Goal: Task Accomplishment & Management: Manage account settings

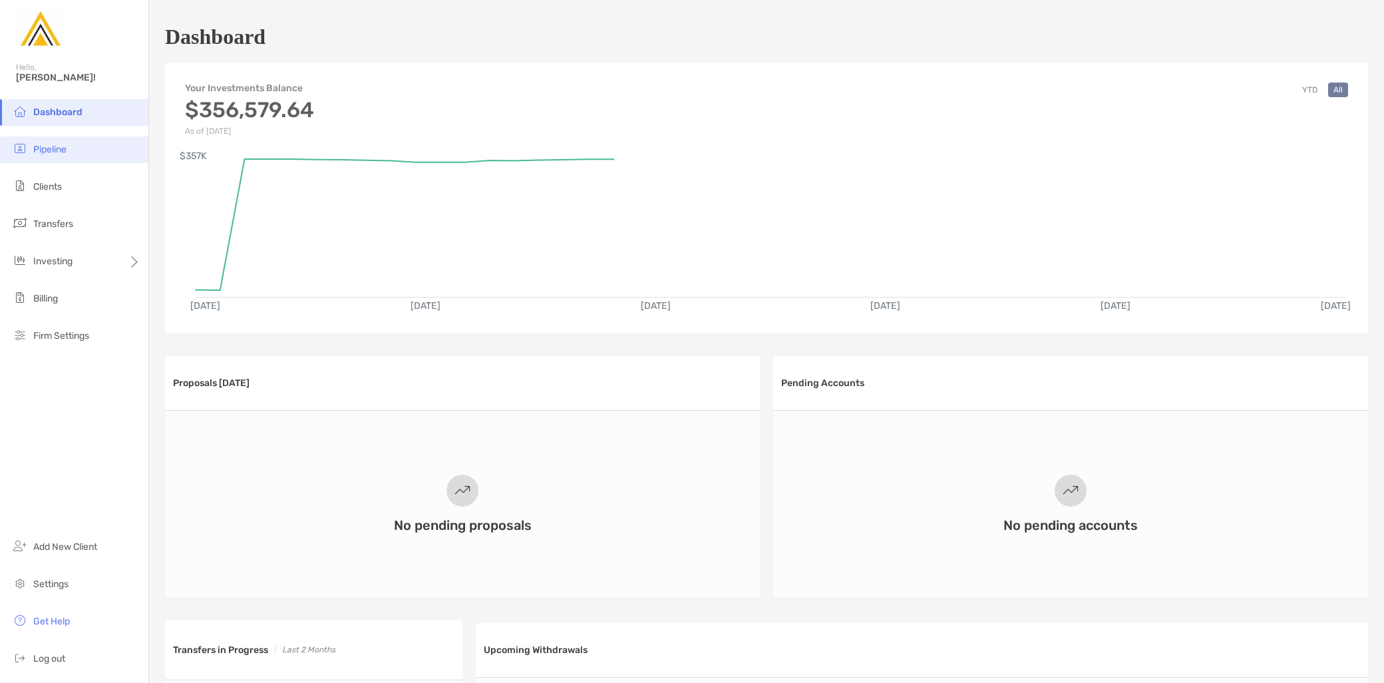
click at [77, 151] on li "Pipeline" at bounding box center [74, 149] width 148 height 27
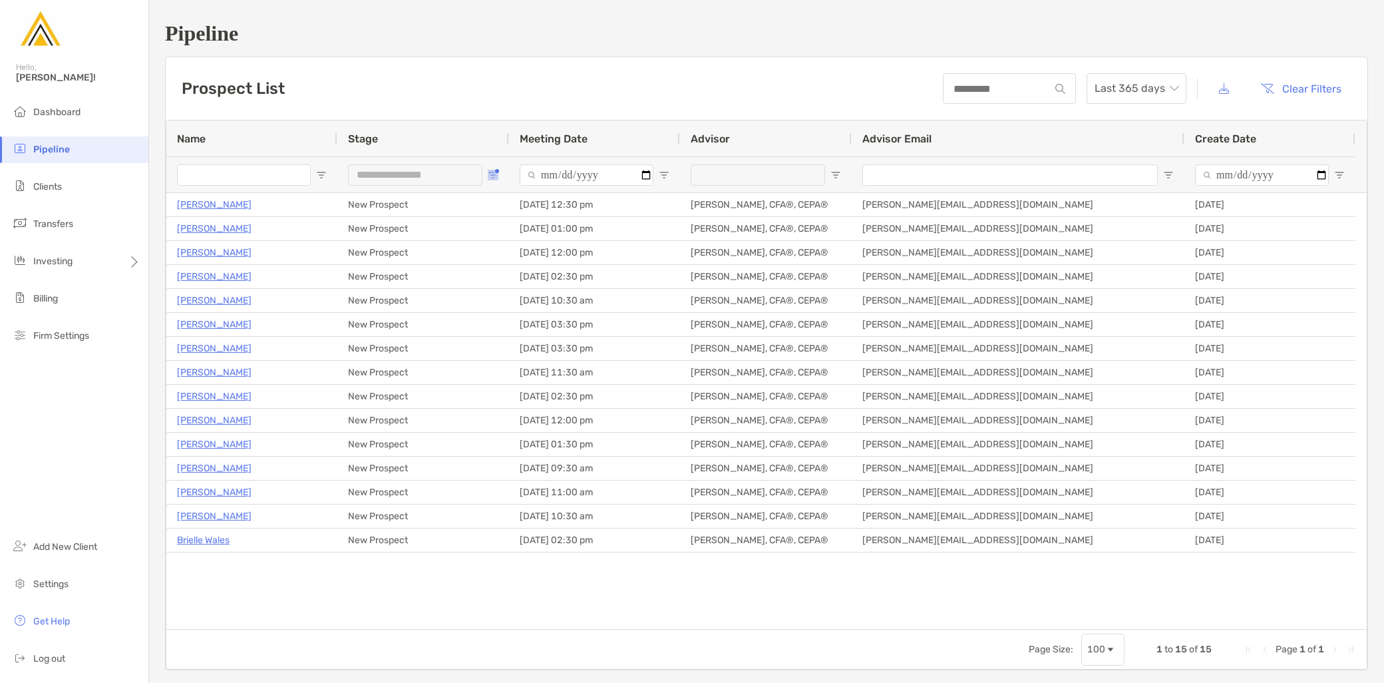
click at [496, 174] on button "Open Filter Menu" at bounding box center [493, 175] width 11 height 11
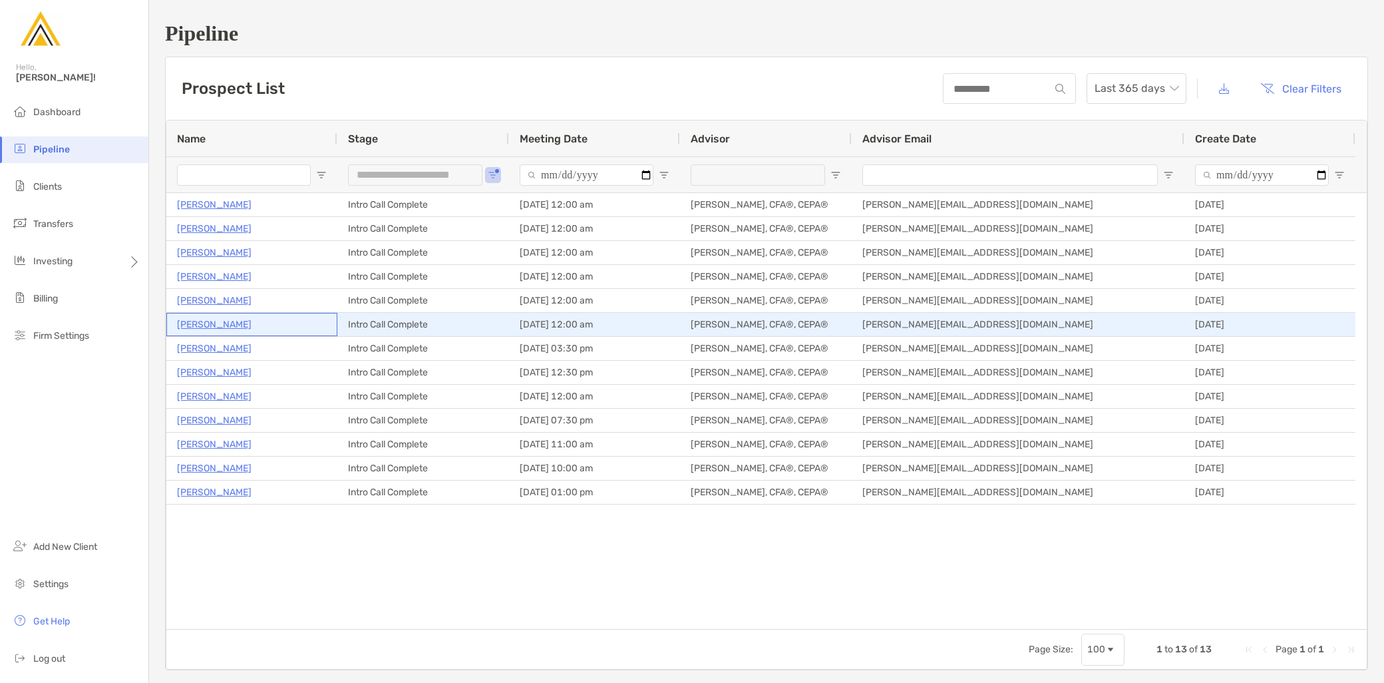
click at [222, 328] on p "Blake Meyer" at bounding box center [214, 324] width 75 height 17
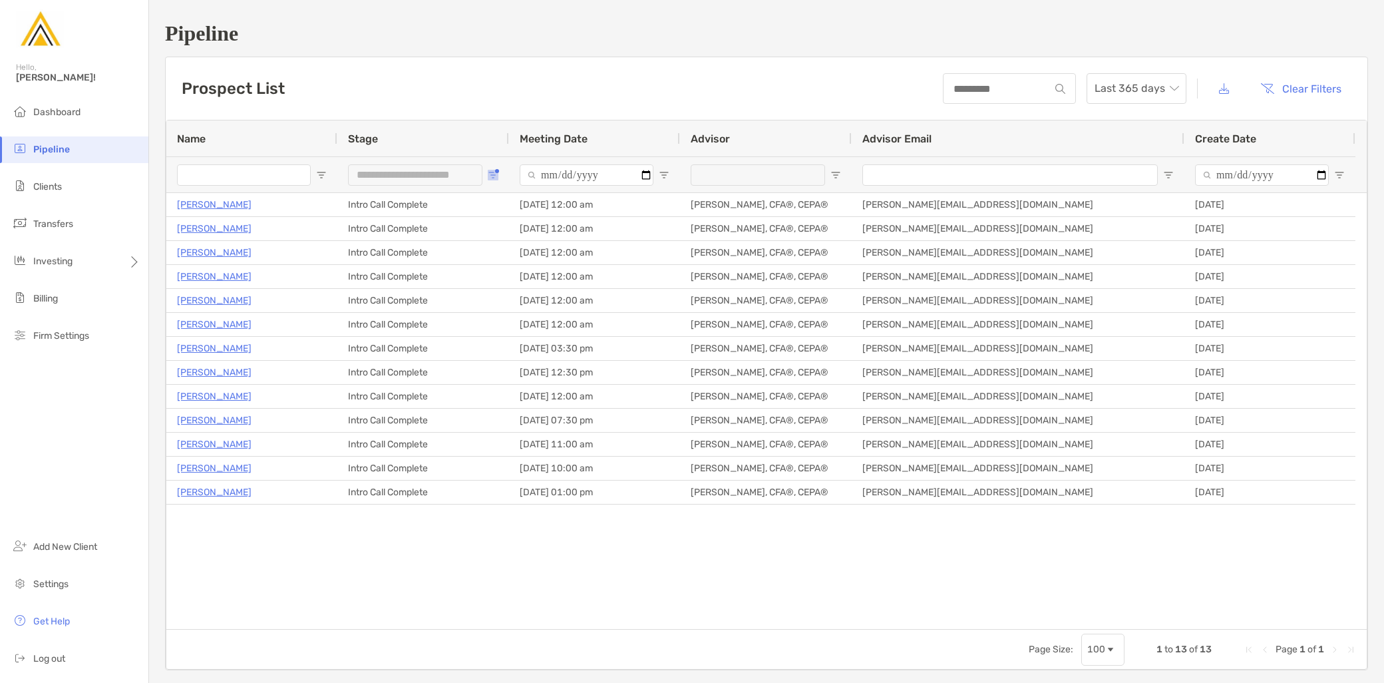
click at [494, 170] on button "Open Filter Menu" at bounding box center [493, 175] width 11 height 11
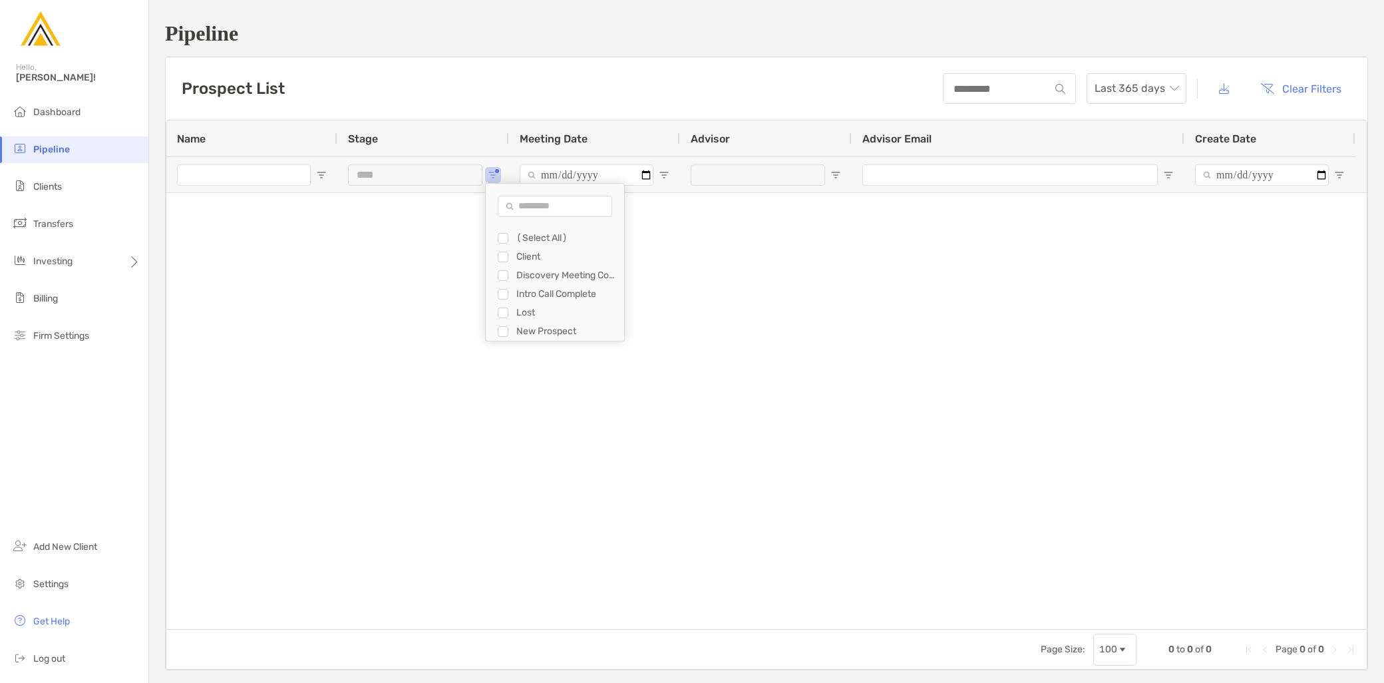
type input "**********"
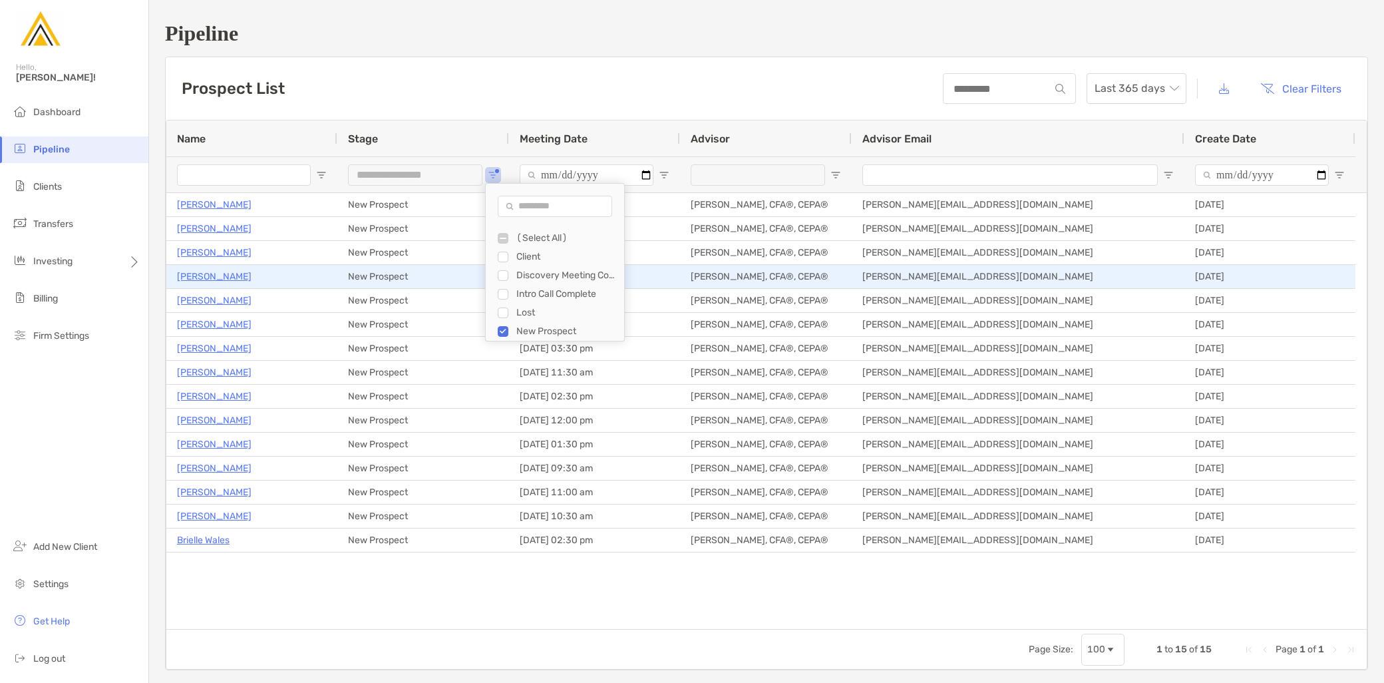
click at [235, 276] on p "Kayyden Kashier" at bounding box center [214, 276] width 75 height 17
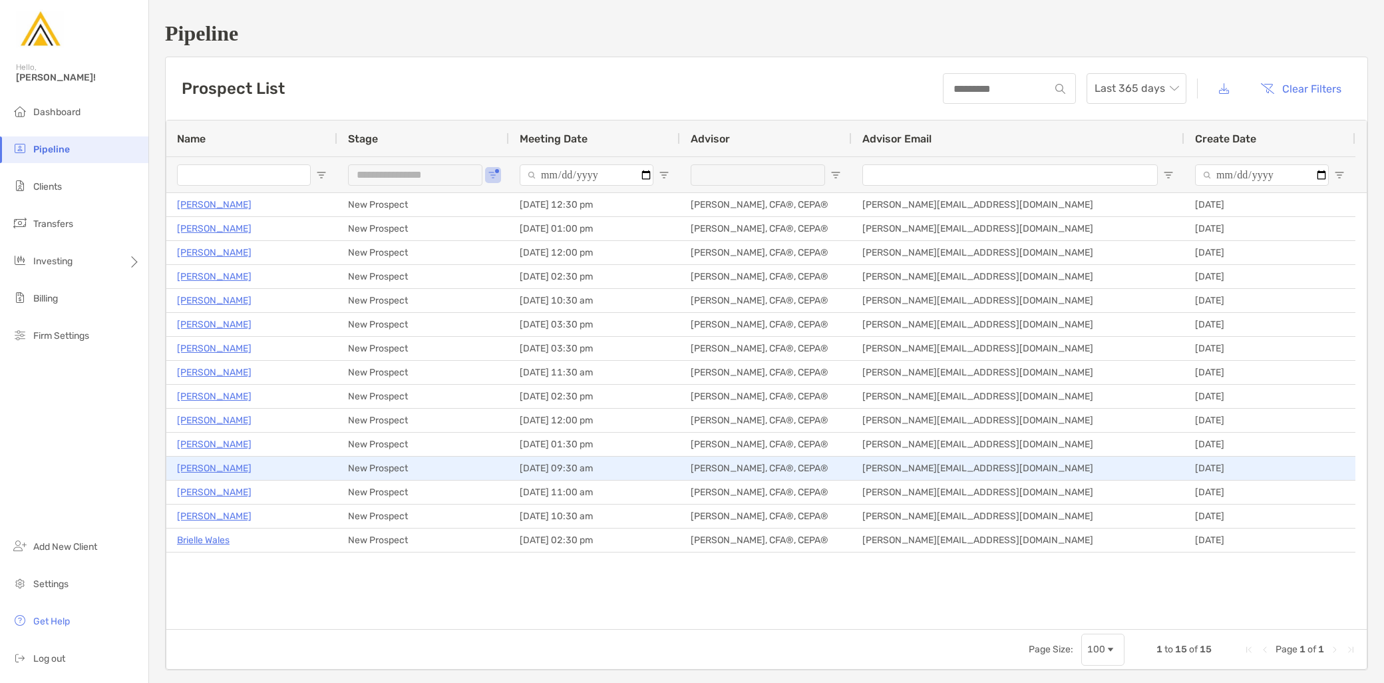
click at [214, 473] on p "Bobby Kozora" at bounding box center [214, 468] width 75 height 17
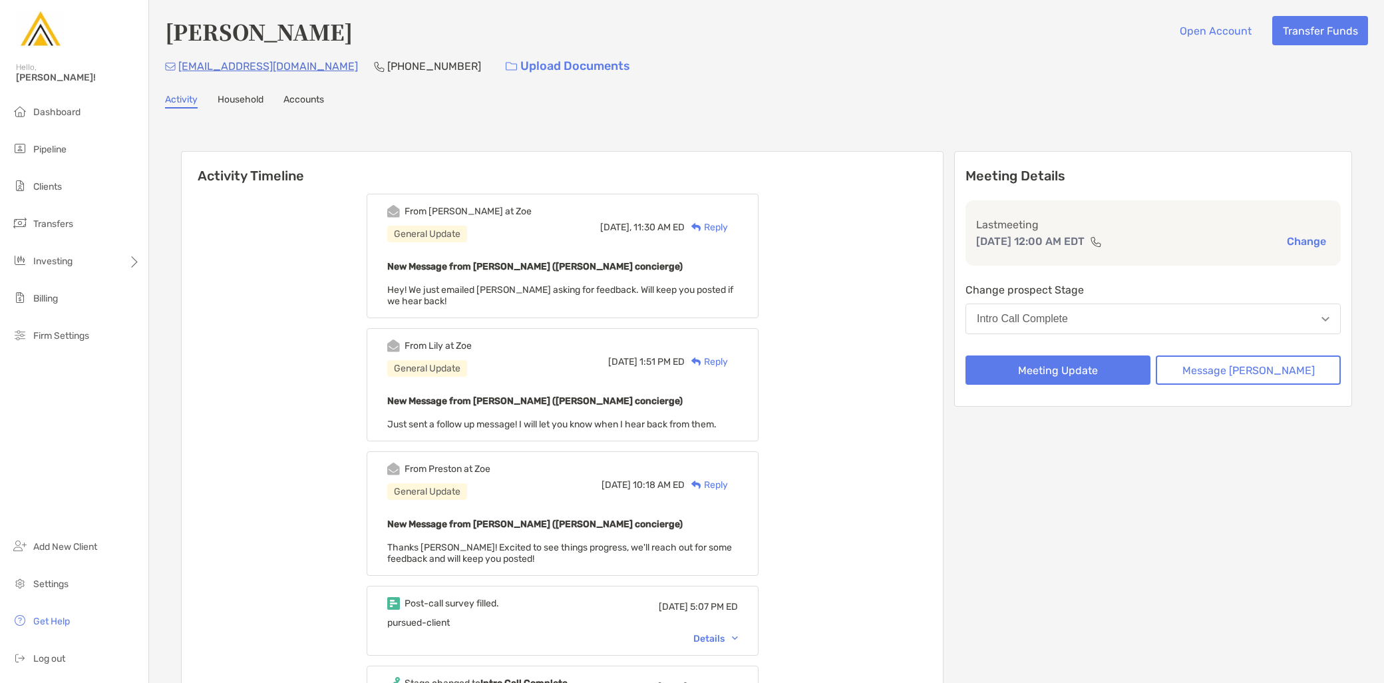
click at [701, 223] on img at bounding box center [696, 227] width 10 height 9
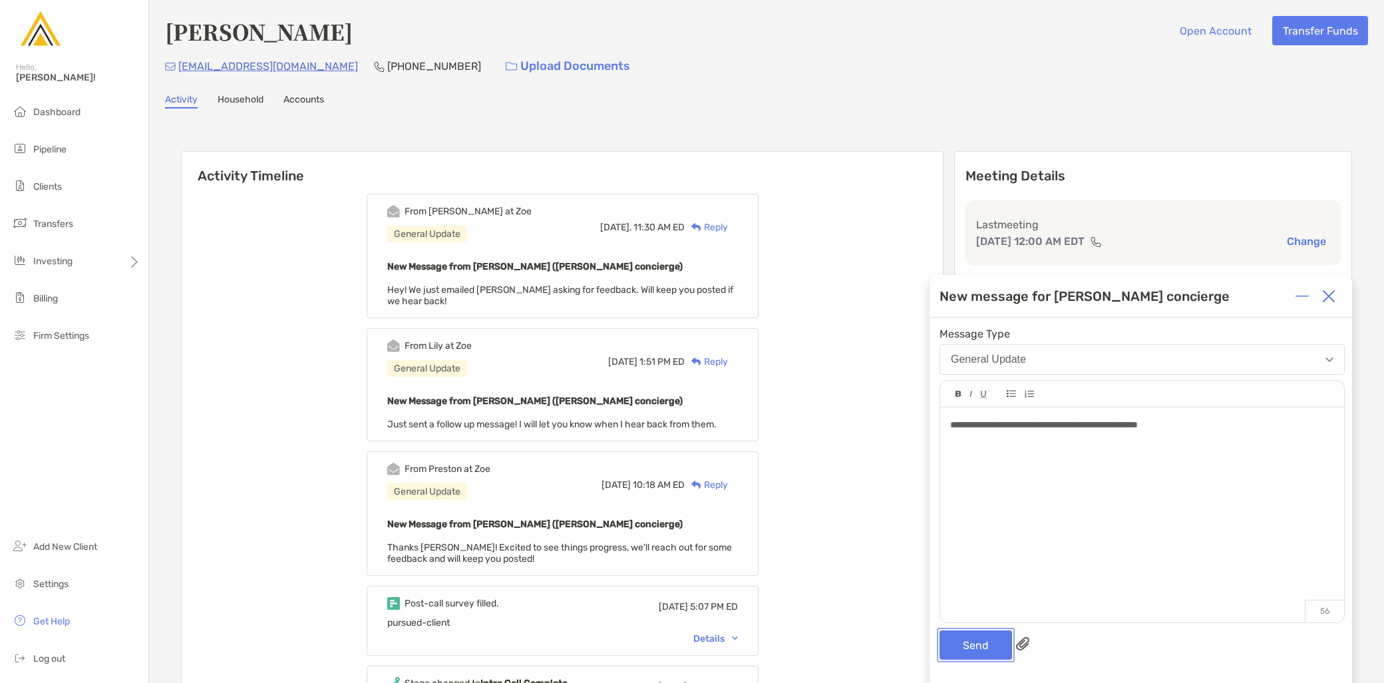
click at [986, 652] on button "Send" at bounding box center [976, 644] width 73 height 29
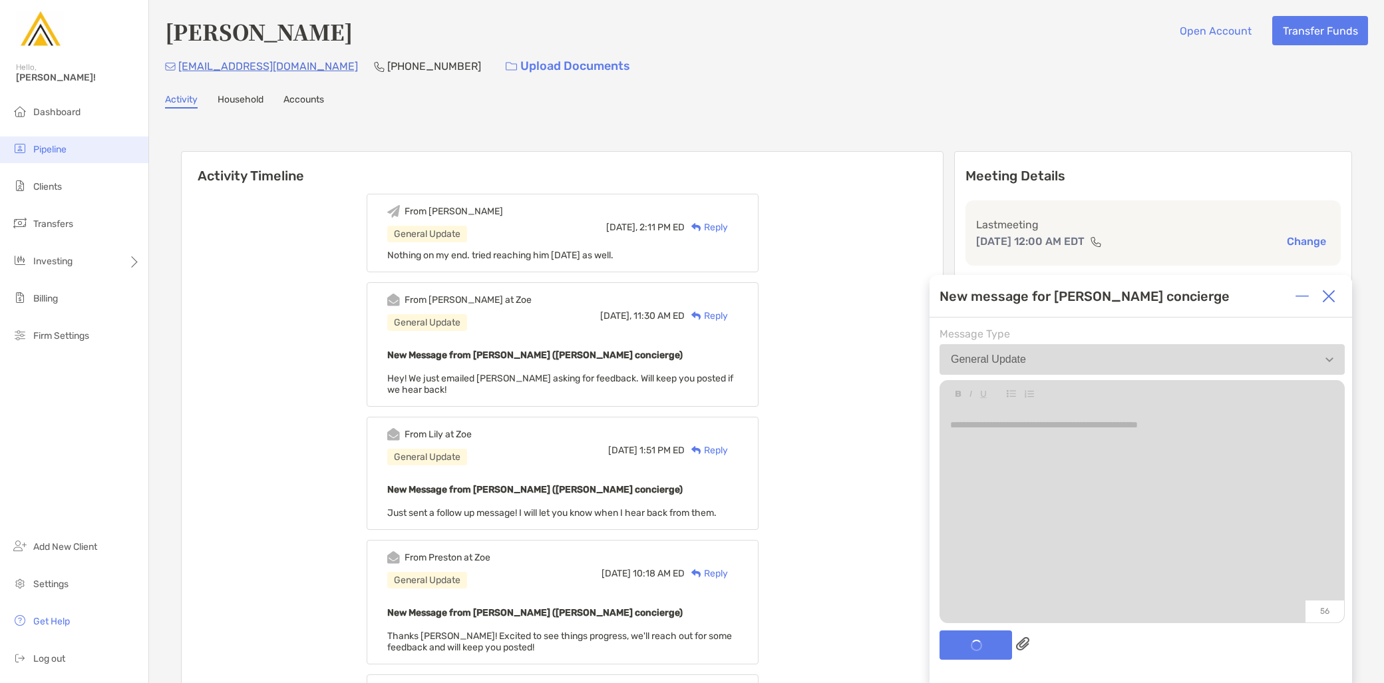
click at [85, 154] on li "Pipeline" at bounding box center [74, 149] width 148 height 27
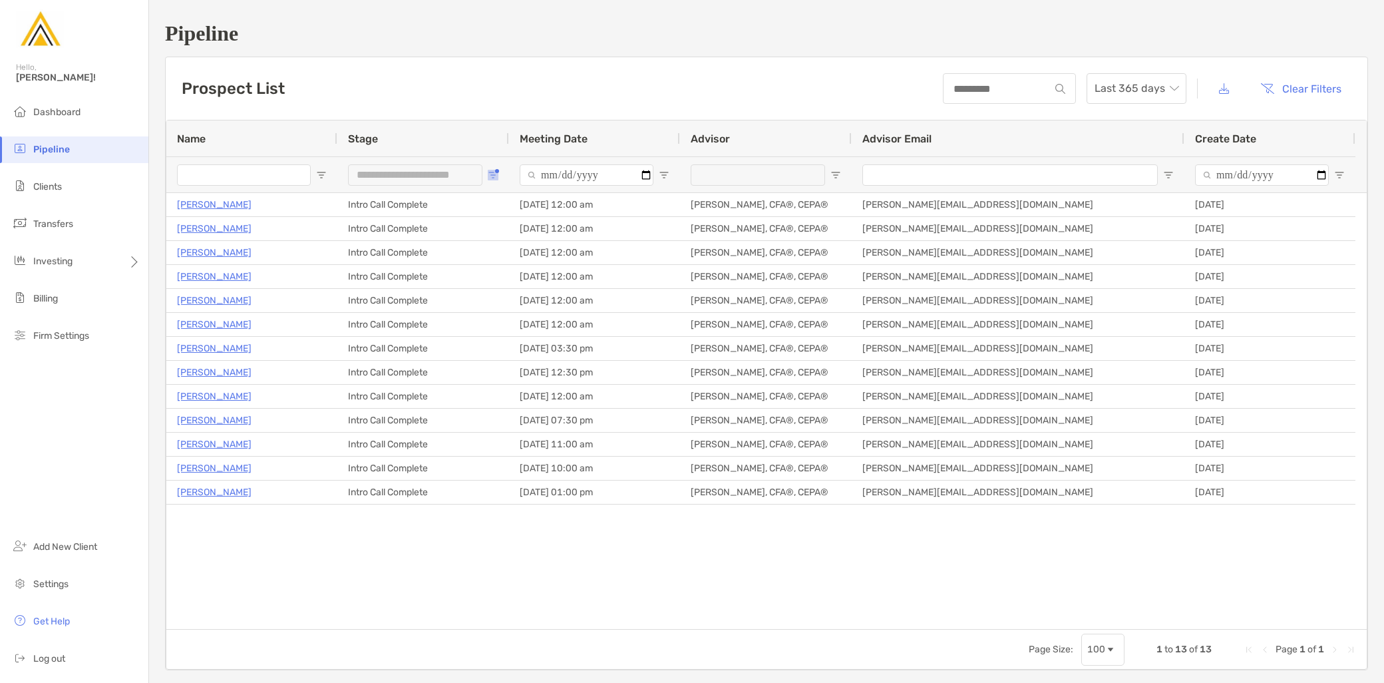
click at [491, 174] on span "Open Filter Menu" at bounding box center [493, 175] width 11 height 11
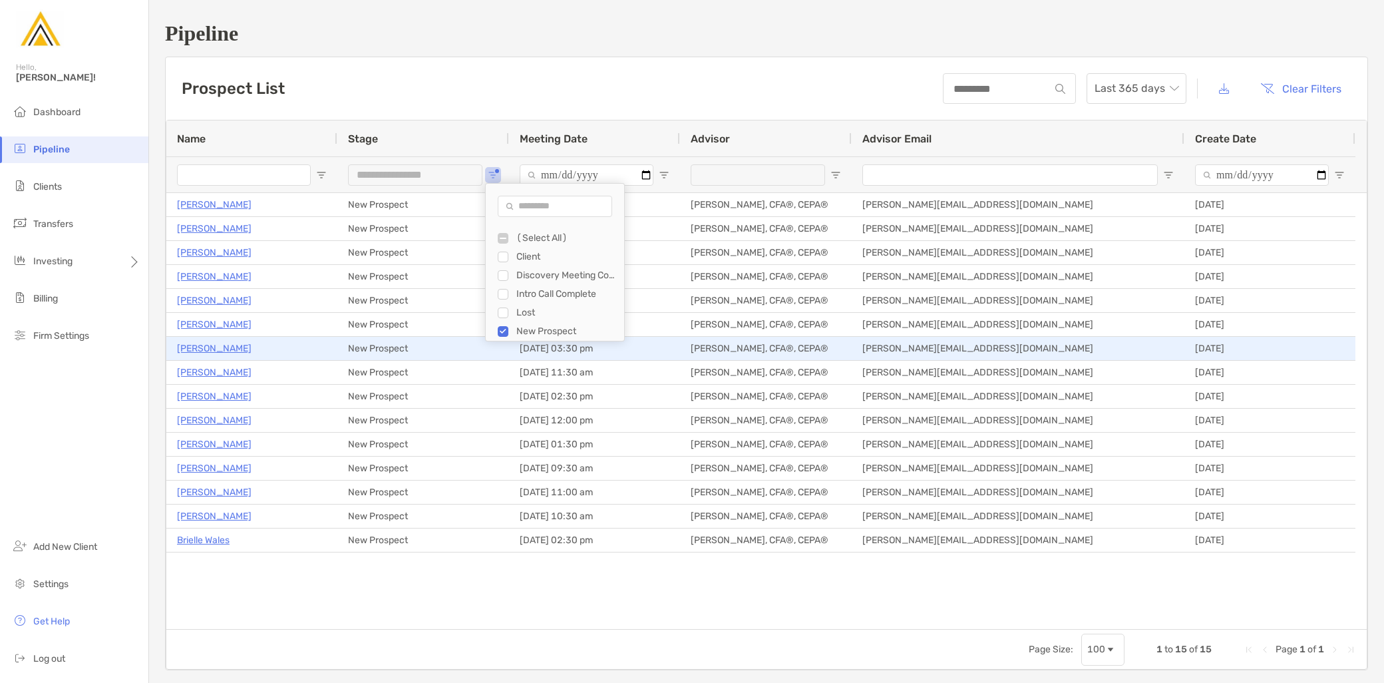
click at [220, 350] on p "Amelia Kahn" at bounding box center [214, 348] width 75 height 17
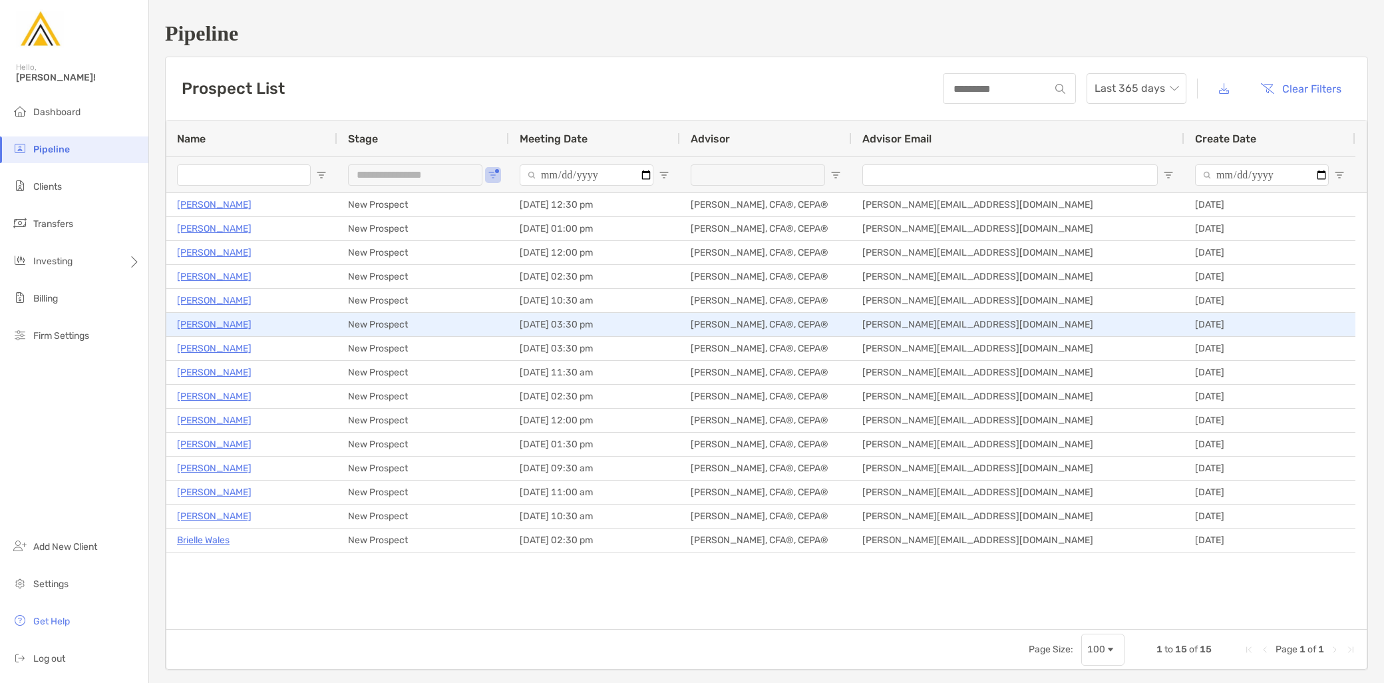
click at [211, 323] on p "[PERSON_NAME]" at bounding box center [214, 324] width 75 height 17
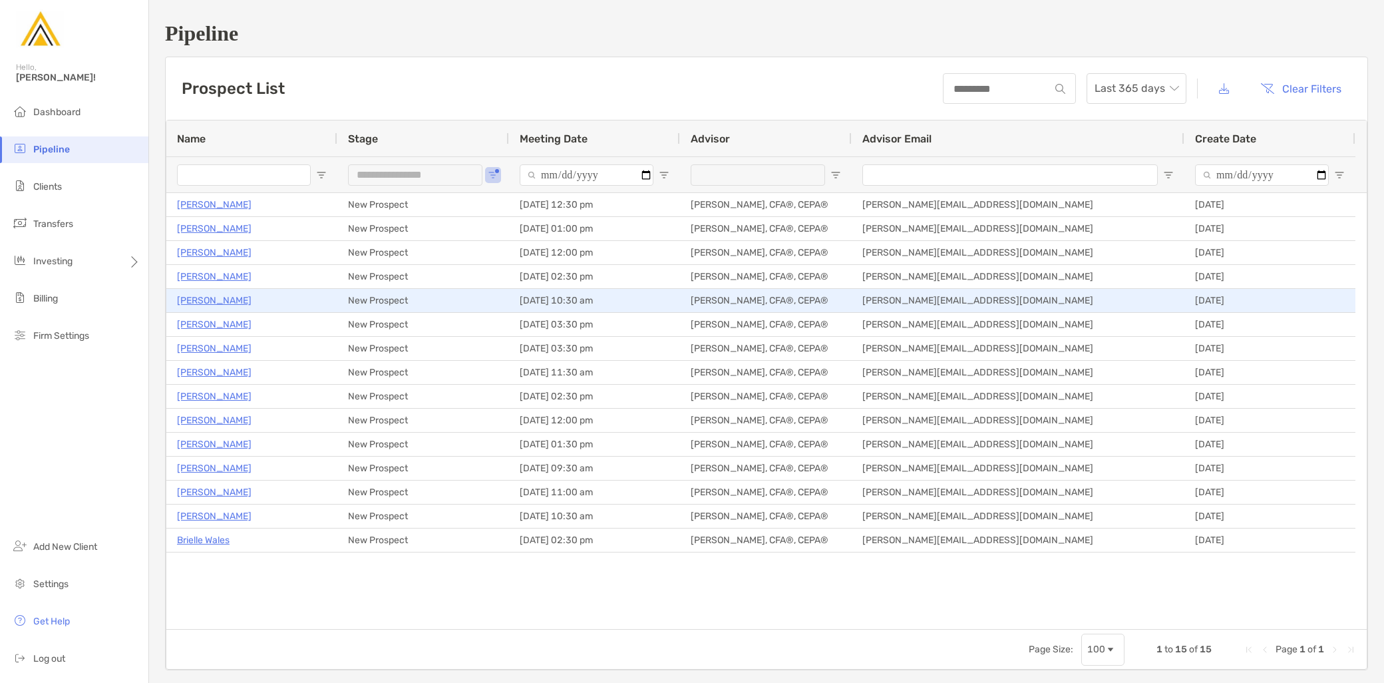
click at [222, 295] on p "Jamie Lazar" at bounding box center [214, 300] width 75 height 17
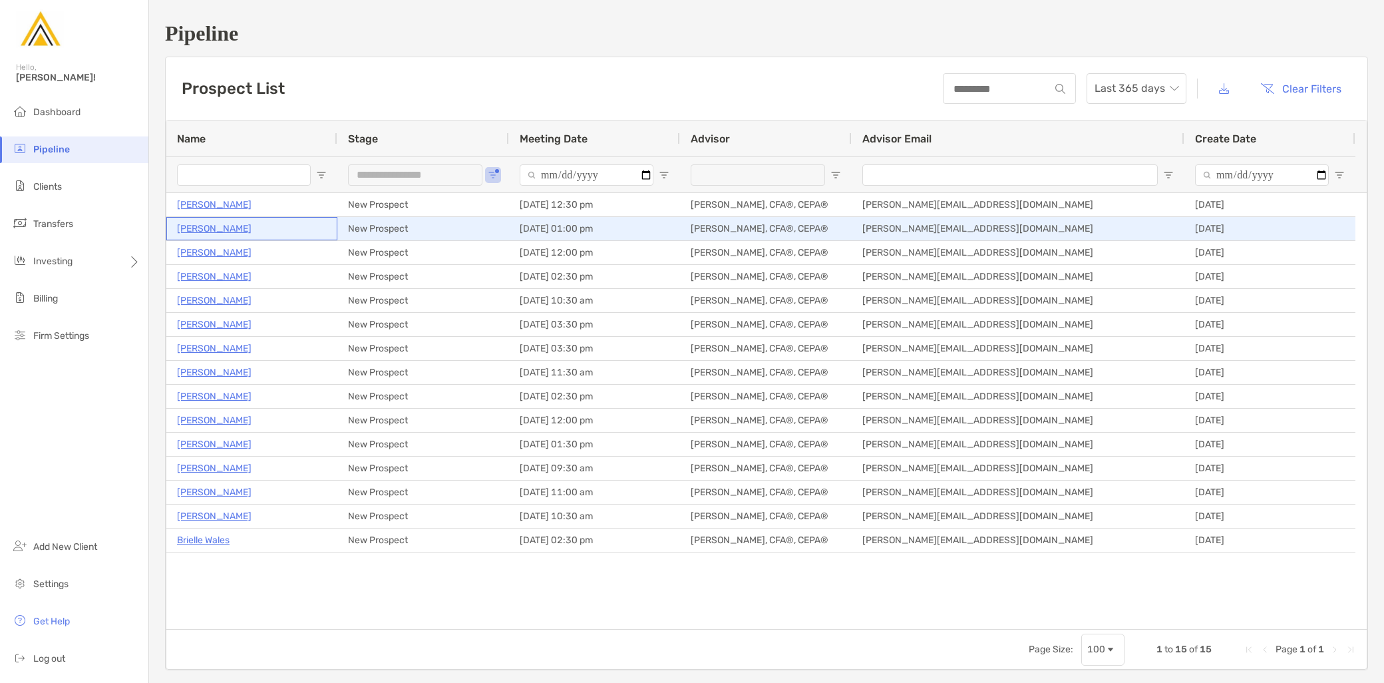
click at [237, 229] on p "Heather Bennett" at bounding box center [214, 228] width 75 height 17
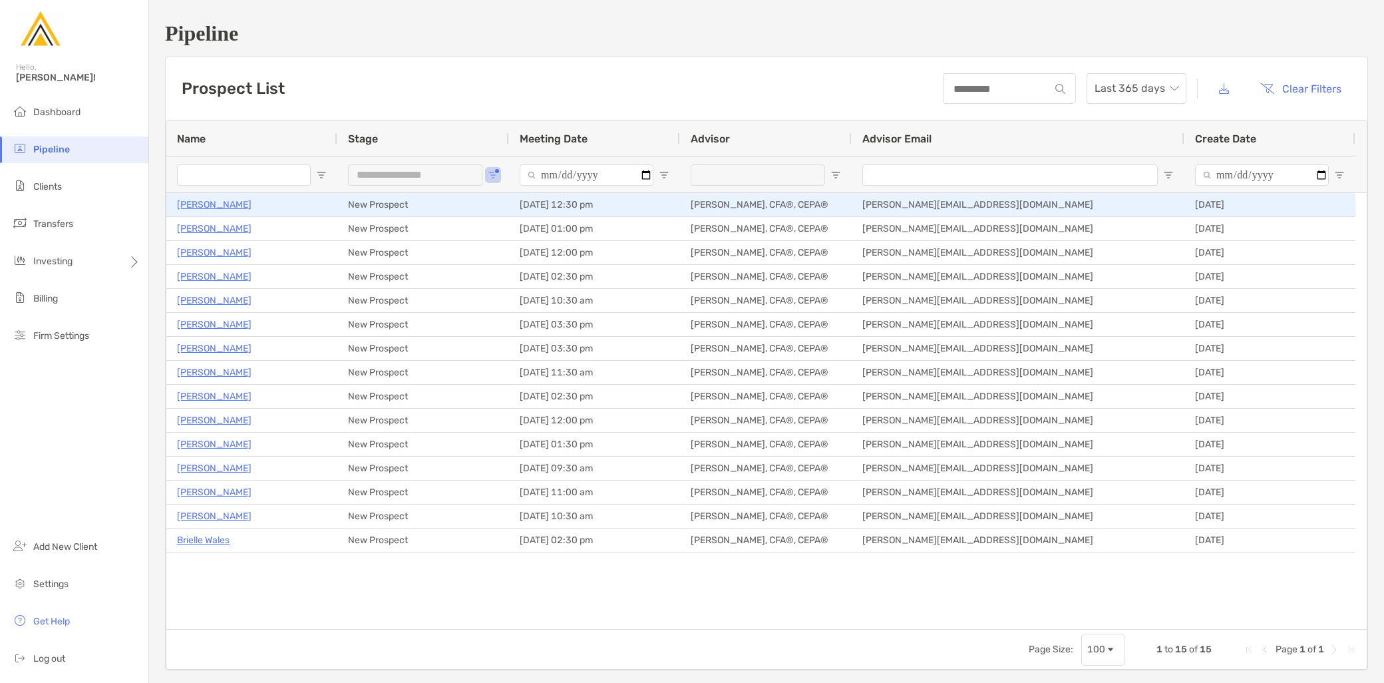
click at [218, 205] on p "Thomas Stoll" at bounding box center [214, 204] width 75 height 17
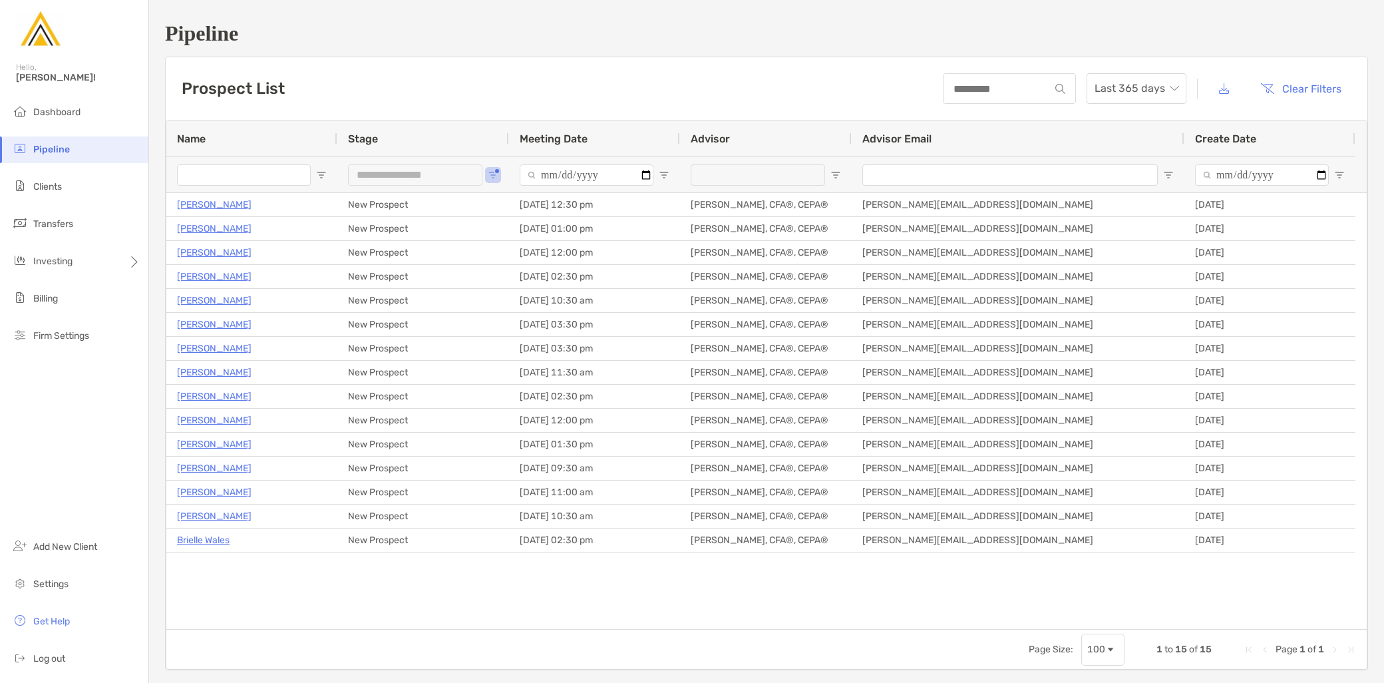
click at [500, 176] on div "**********" at bounding box center [423, 174] width 172 height 36
click at [482, 176] on div "**********" at bounding box center [415, 174] width 134 height 21
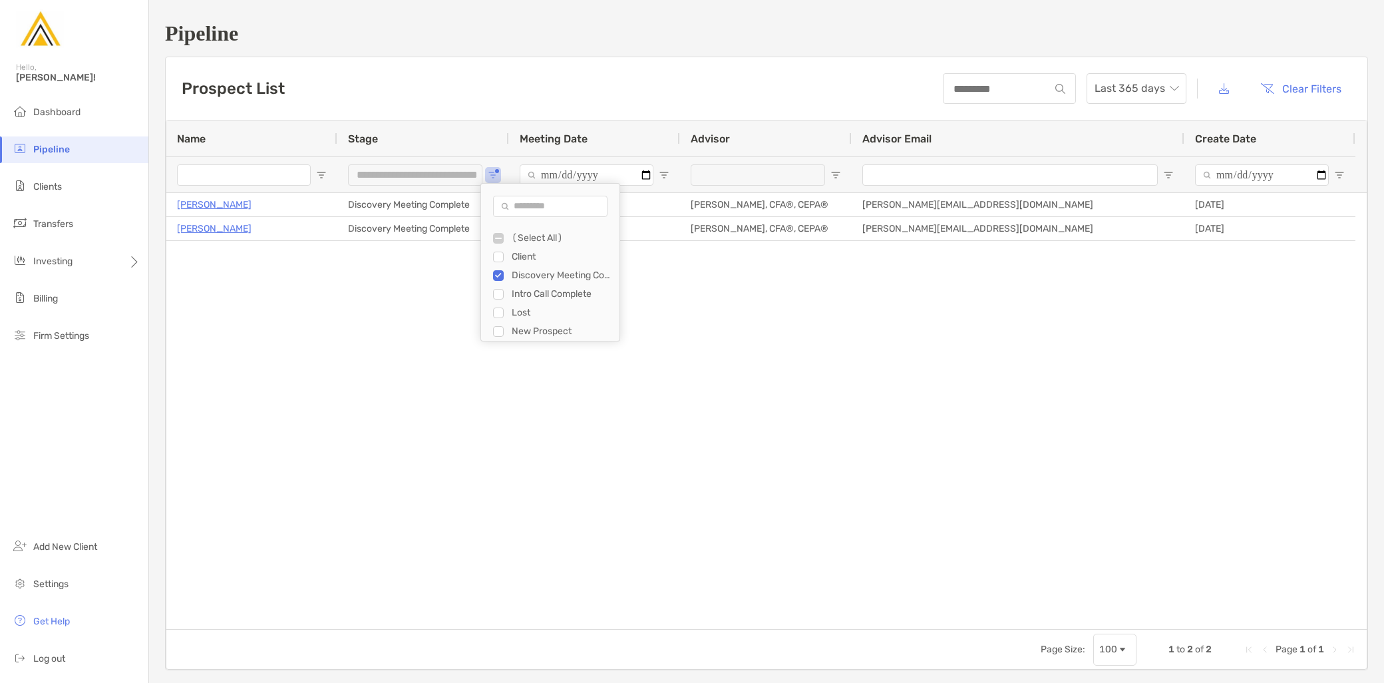
scroll to position [18, 0]
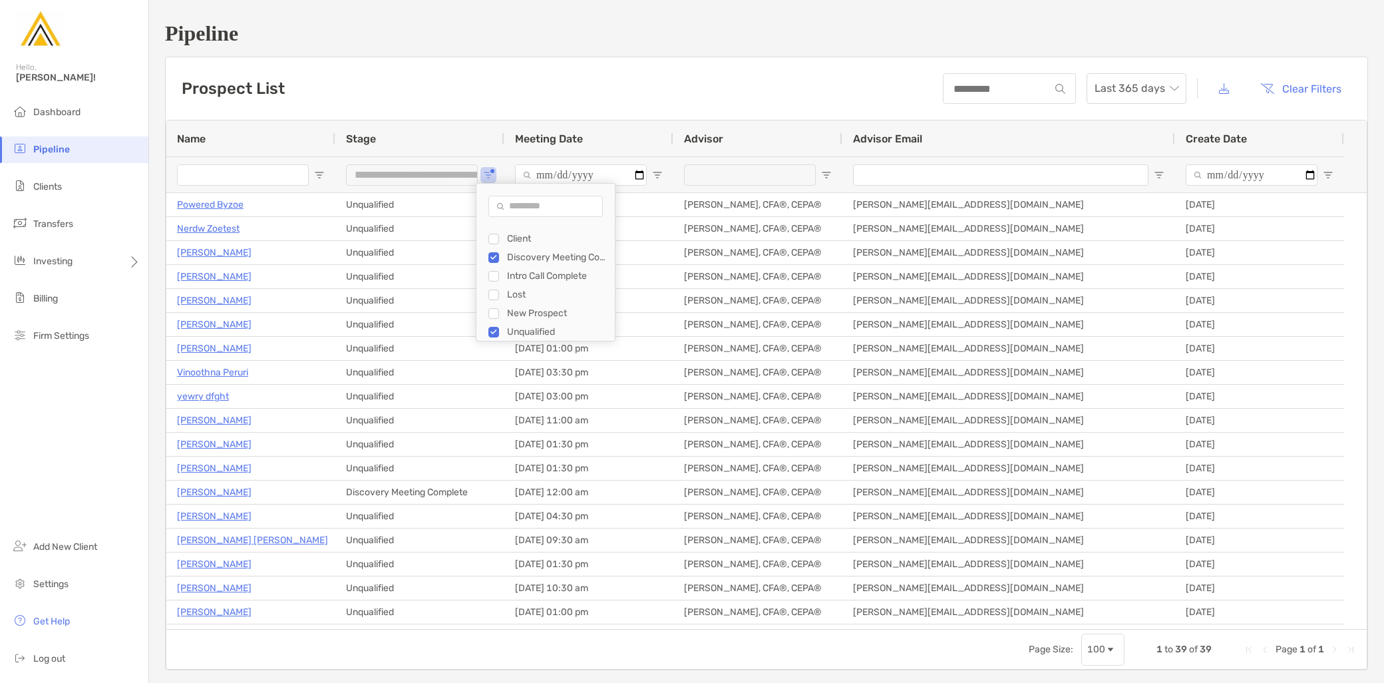
click at [499, 326] on div "Unqualified" at bounding box center [551, 332] width 126 height 19
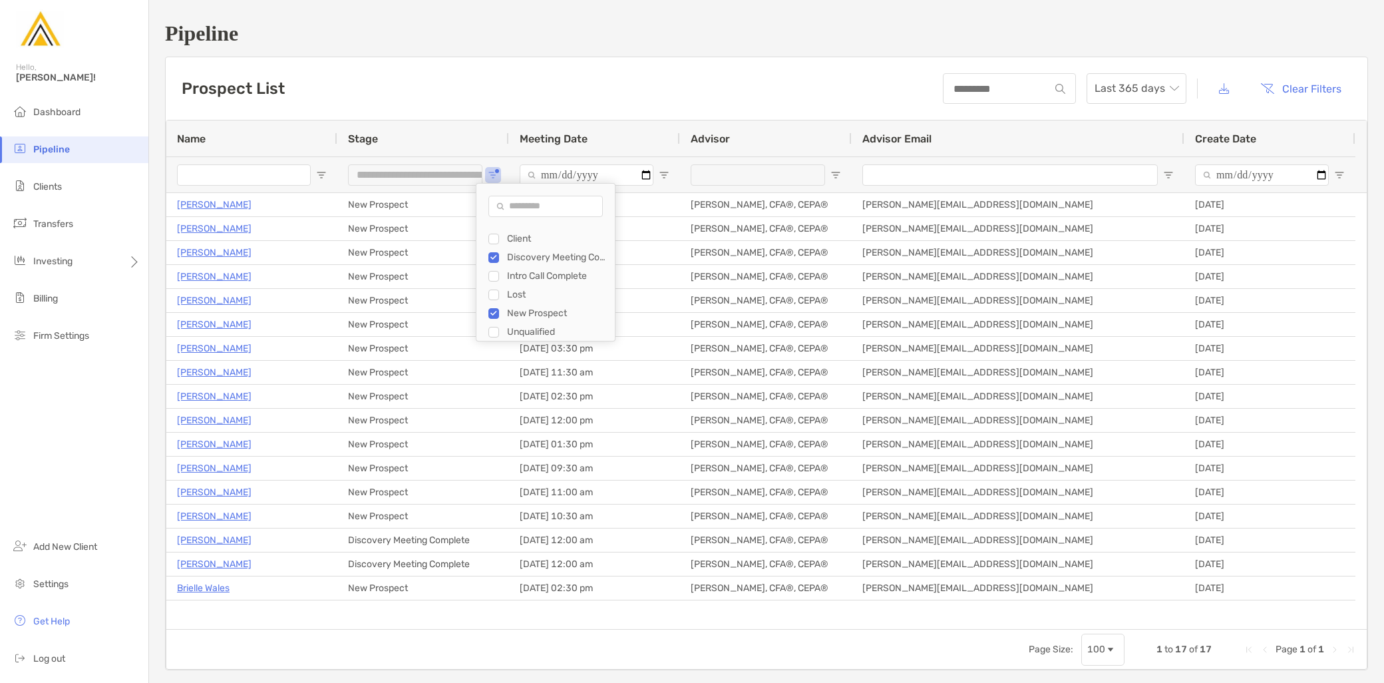
click at [494, 286] on div "Lost" at bounding box center [551, 294] width 126 height 19
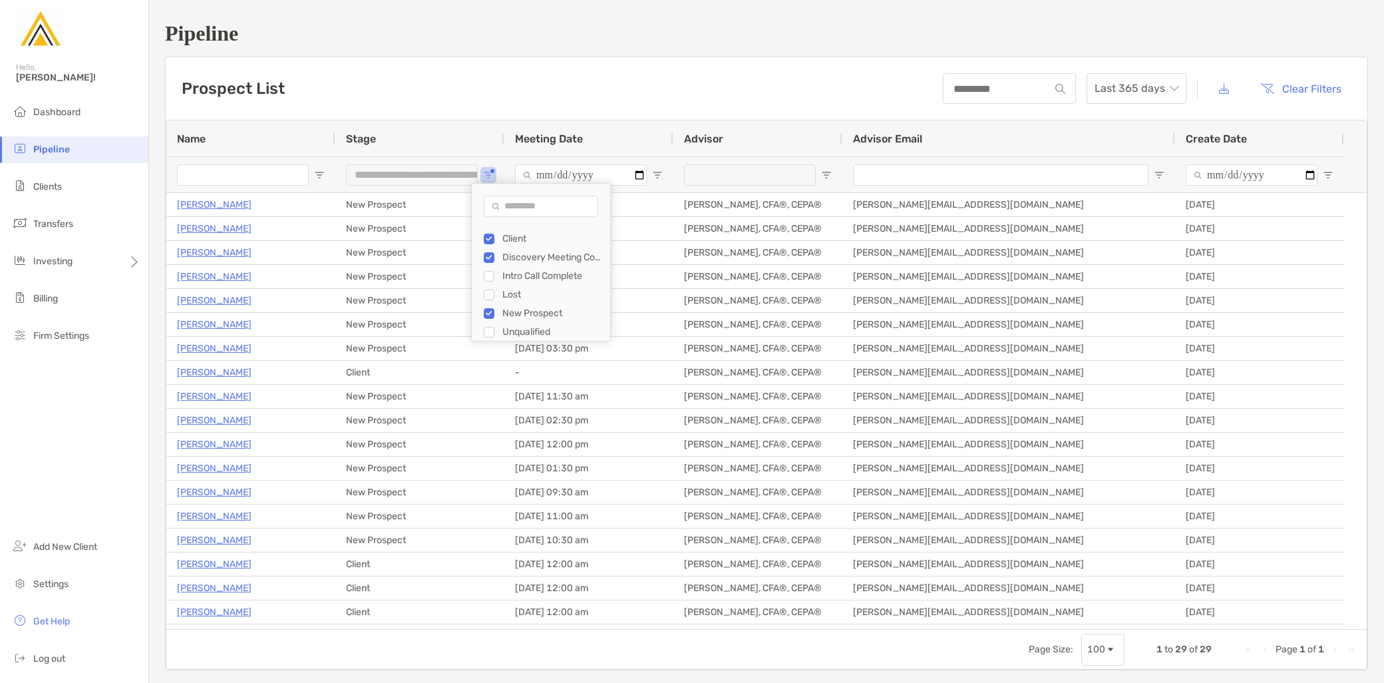
click at [496, 267] on div "Intro Call Complete" at bounding box center [547, 276] width 126 height 19
click at [496, 270] on div "Intro Call Complete" at bounding box center [547, 276] width 126 height 19
type input "**********"
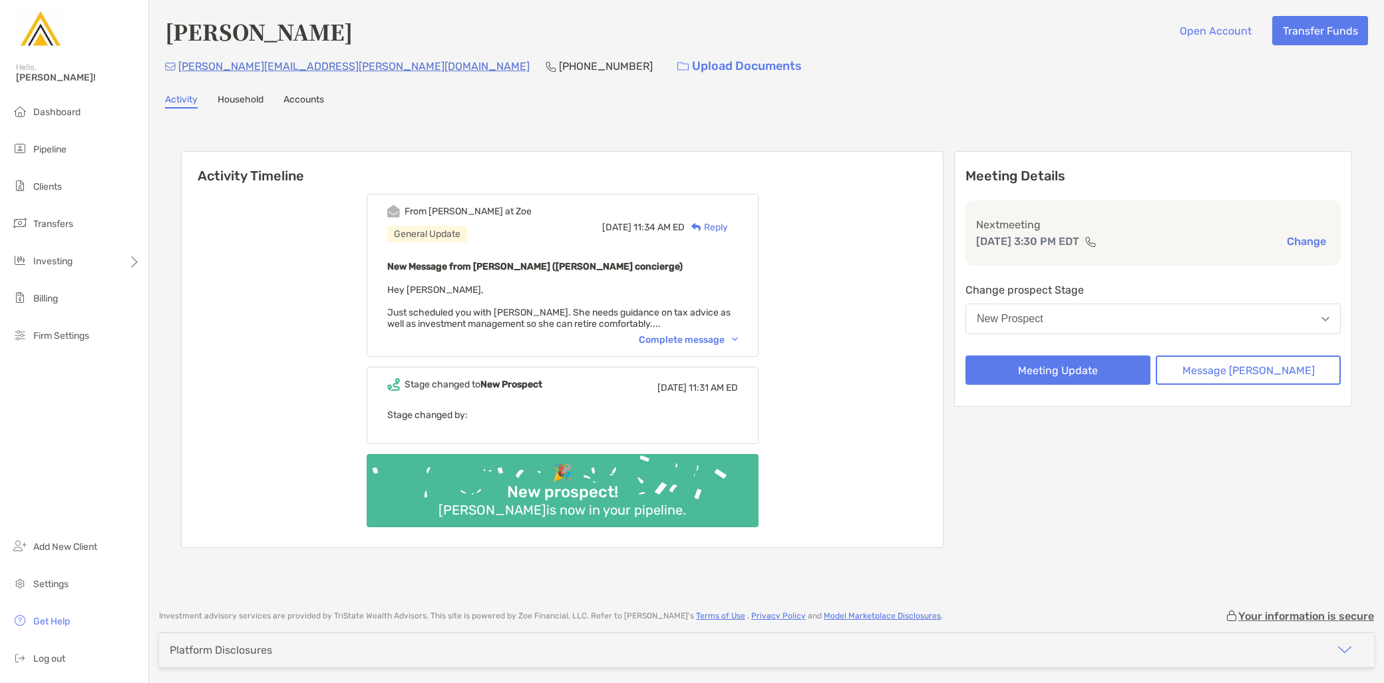
click at [708, 341] on div "Complete message" at bounding box center [688, 339] width 99 height 11
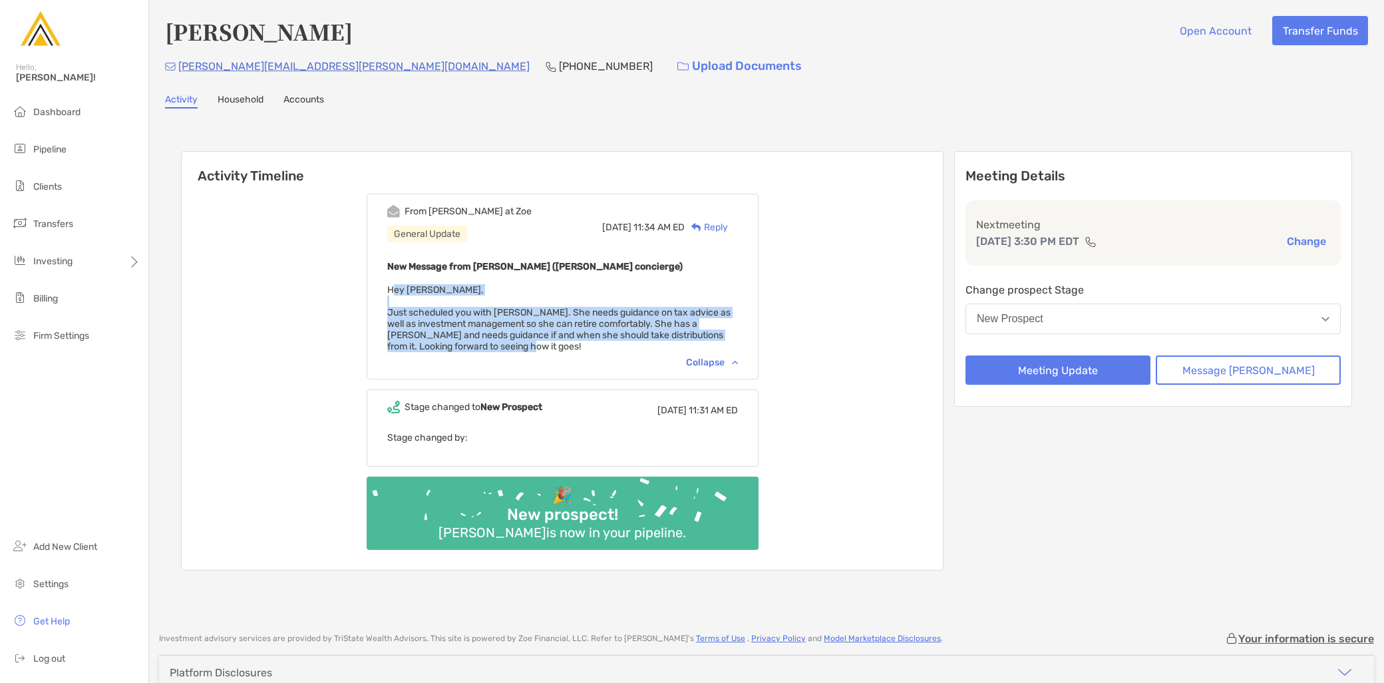
drag, startPoint x: 550, startPoint y: 347, endPoint x: 415, endPoint y: 280, distance: 150.0
click at [415, 280] on div "New Message from Ariella Pelleriti (Zoe concierge) Hey Jeff, Just scheduled you…" at bounding box center [562, 305] width 351 height 94
drag, startPoint x: 415, startPoint y: 280, endPoint x: 559, endPoint y: 343, distance: 156.8
click at [559, 343] on div "New Message from Ariella Pelleriti (Zoe concierge) Hey Jeff, Just scheduled you…" at bounding box center [562, 305] width 351 height 94
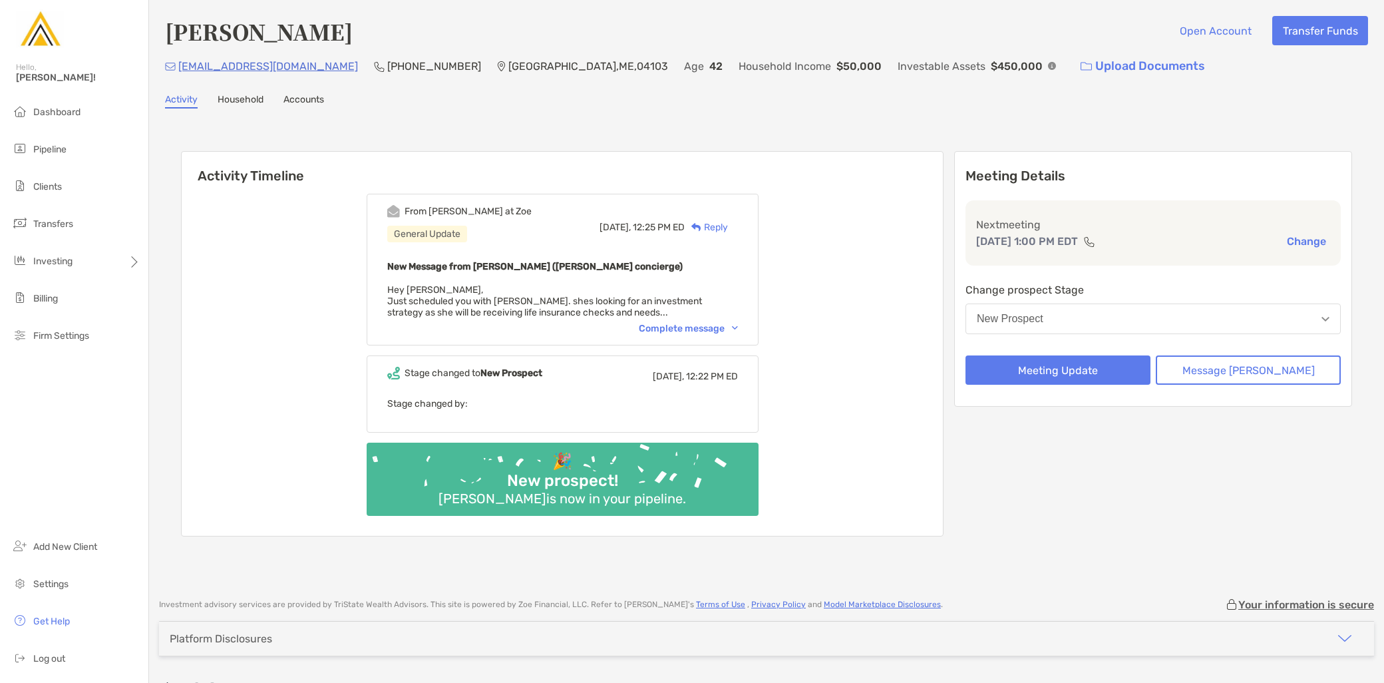
click at [712, 327] on div "Complete message" at bounding box center [688, 328] width 99 height 11
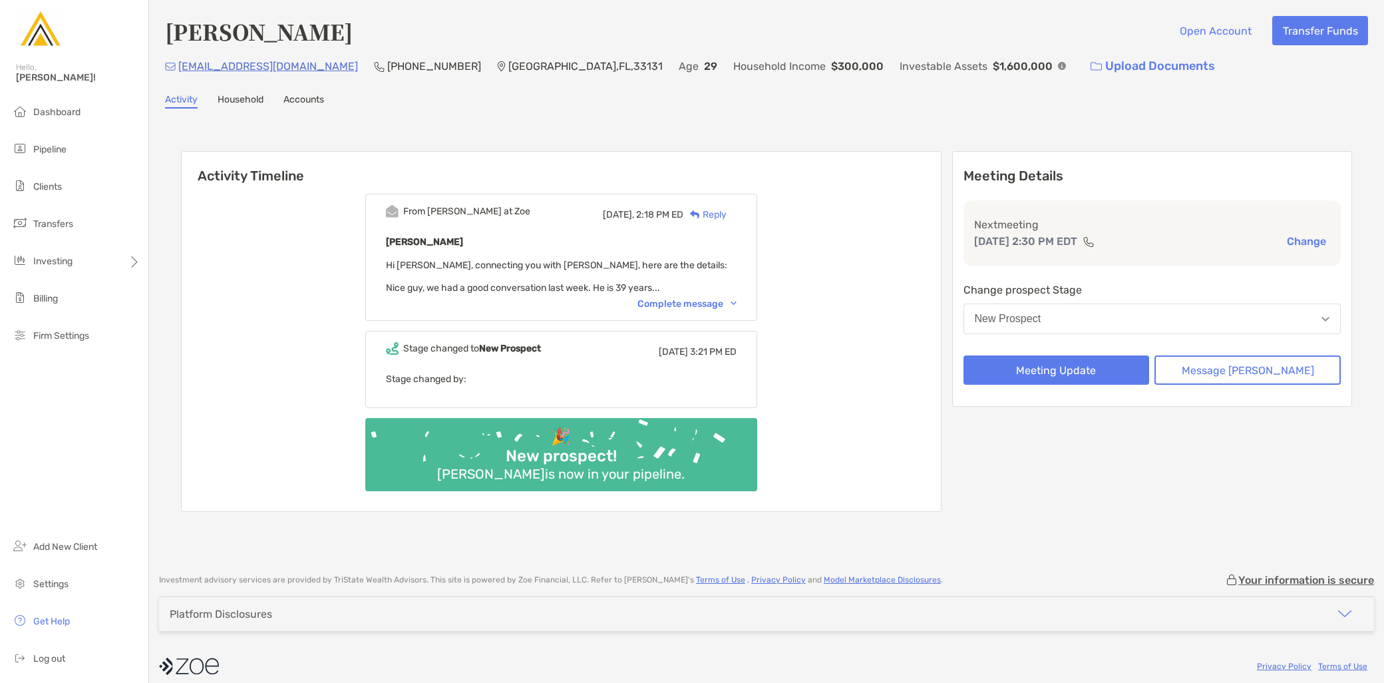
click at [687, 298] on div "Complete message" at bounding box center [687, 303] width 99 height 11
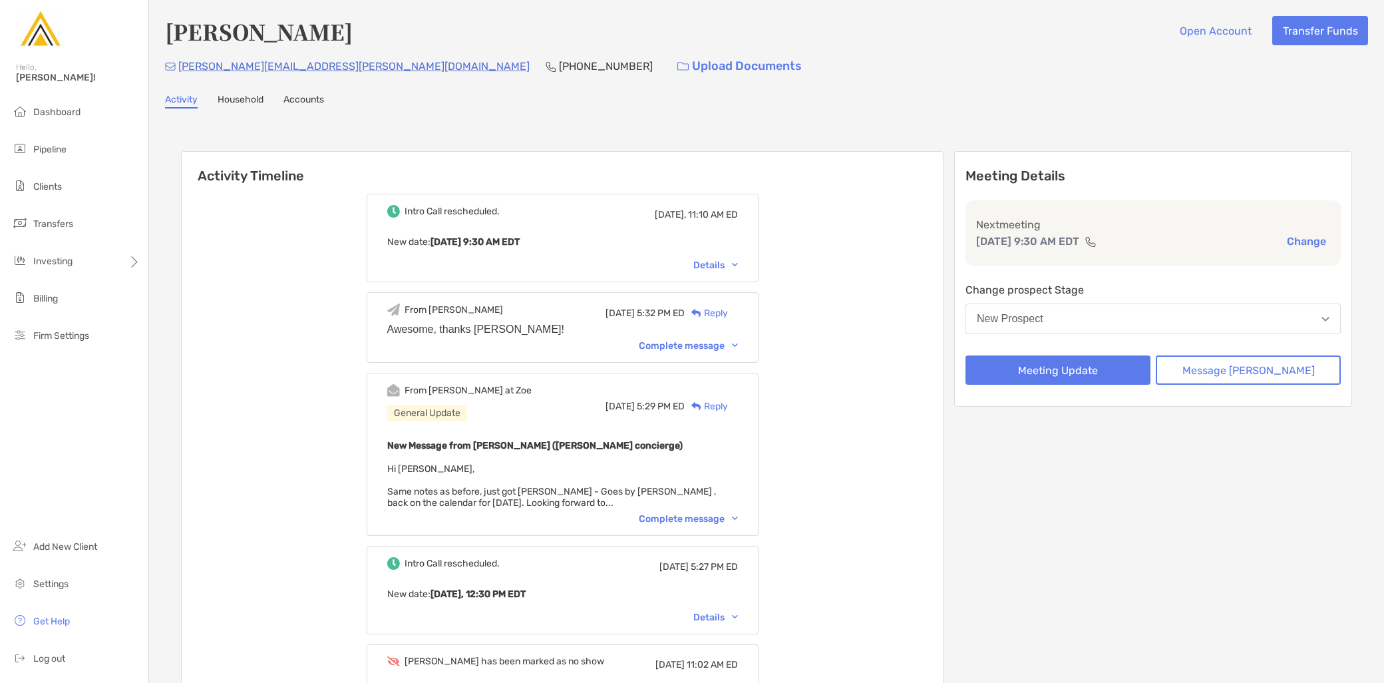
click at [693, 515] on div "Complete message" at bounding box center [688, 518] width 99 height 11
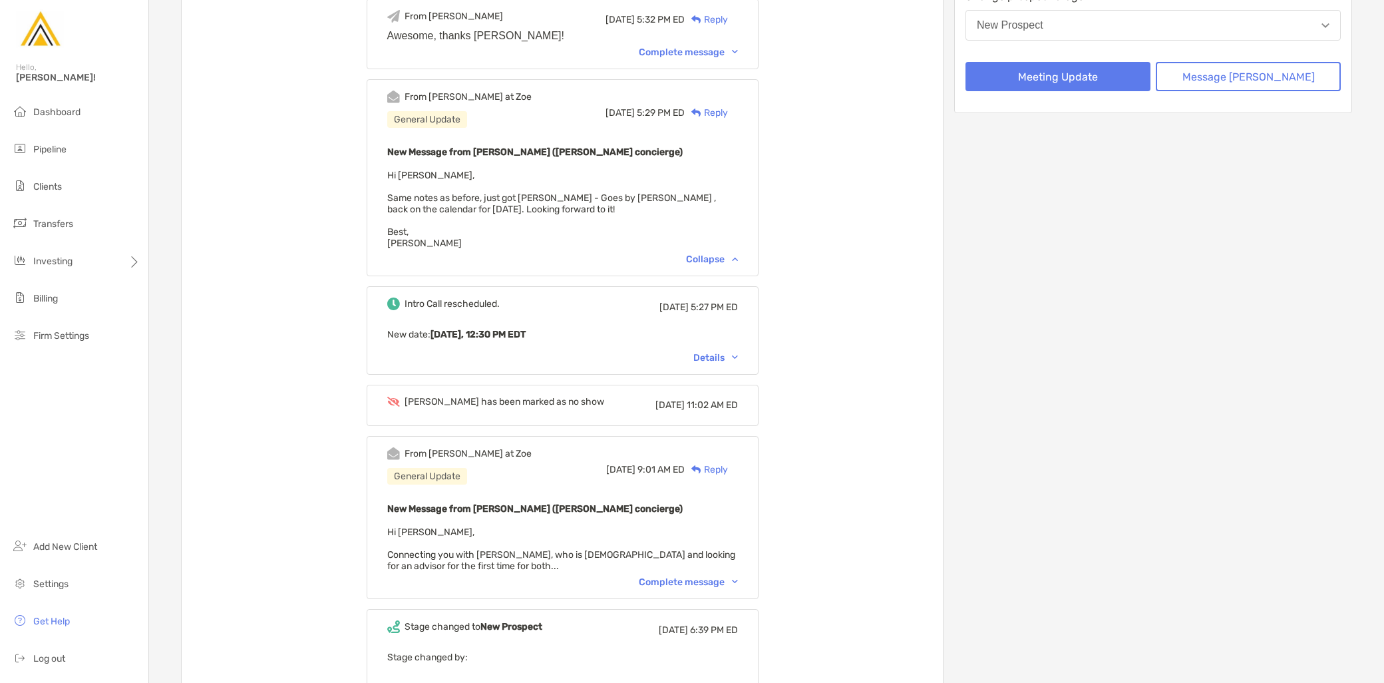
scroll to position [295, 0]
click at [711, 582] on div "From [PERSON_NAME] at [PERSON_NAME] General Update [DATE] 9:01 AM ED Reply New …" at bounding box center [563, 515] width 392 height 163
click at [712, 574] on div "Complete message" at bounding box center [688, 579] width 99 height 11
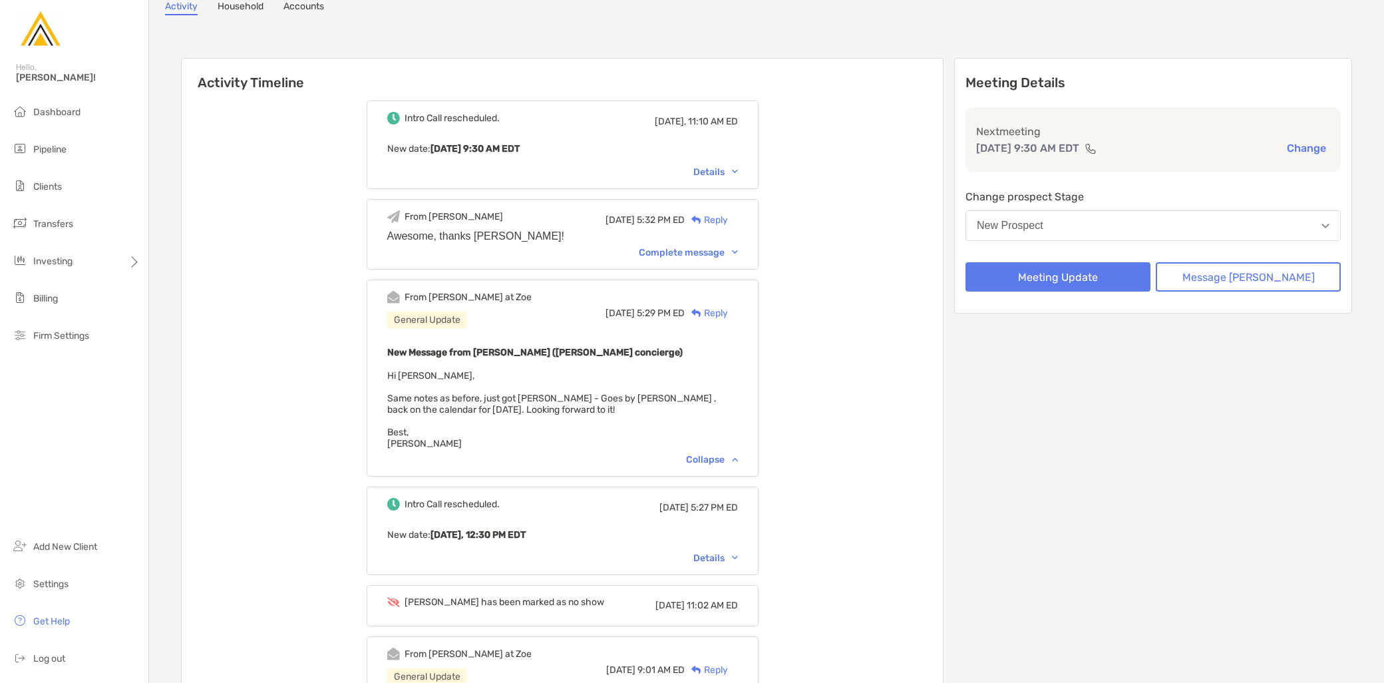
scroll to position [0, 0]
